Goal: Task Accomplishment & Management: Manage account settings

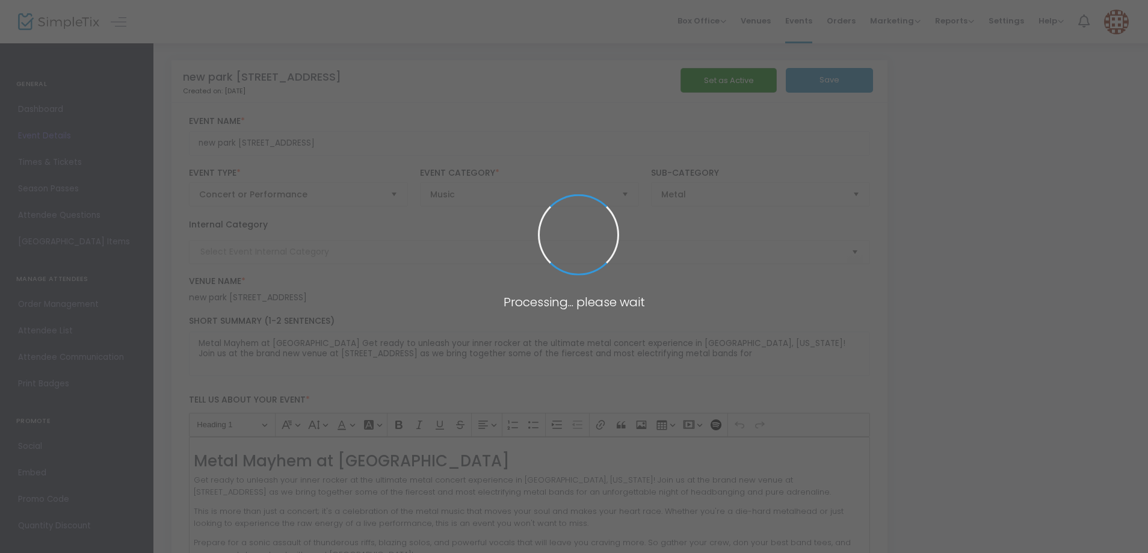
type input "Lil x_999"
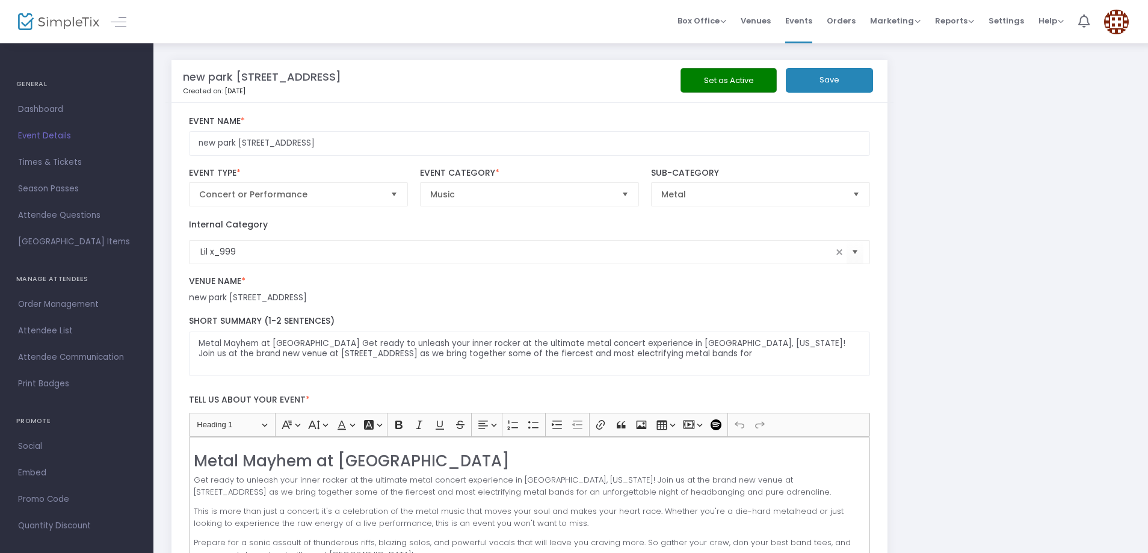
click at [714, 78] on button "Set as Active" at bounding box center [729, 80] width 96 height 25
click at [830, 79] on button "Save" at bounding box center [829, 80] width 87 height 25
click at [723, 78] on button "Set as Active" at bounding box center [729, 80] width 96 height 25
click at [805, 24] on span "Events" at bounding box center [798, 20] width 27 height 31
